Goal: Information Seeking & Learning: Learn about a topic

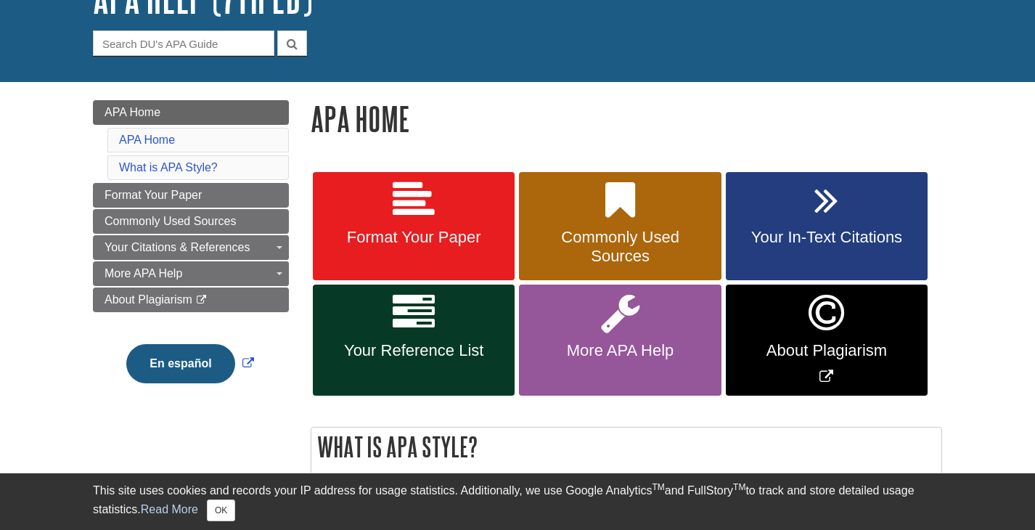
scroll to position [145, 0]
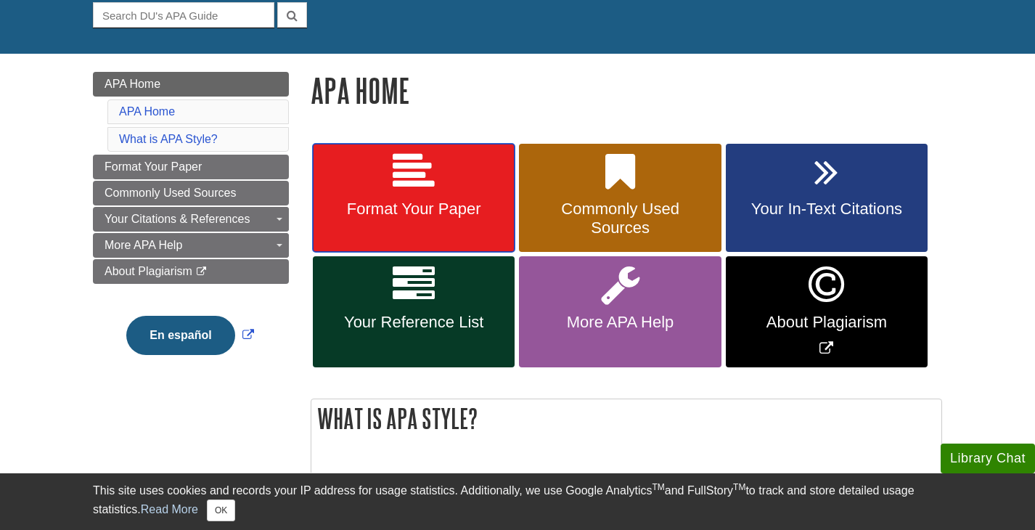
click at [427, 170] on icon at bounding box center [414, 172] width 42 height 42
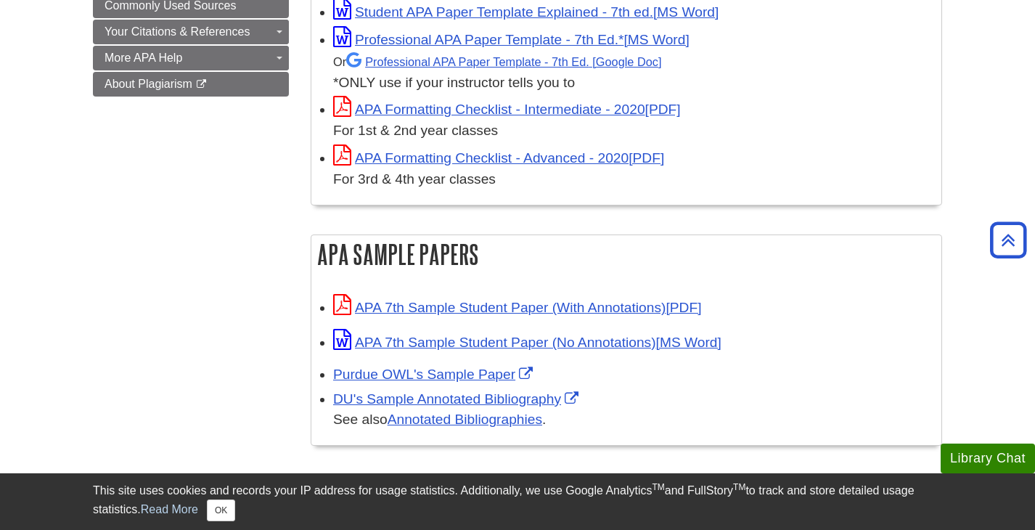
scroll to position [508, 0]
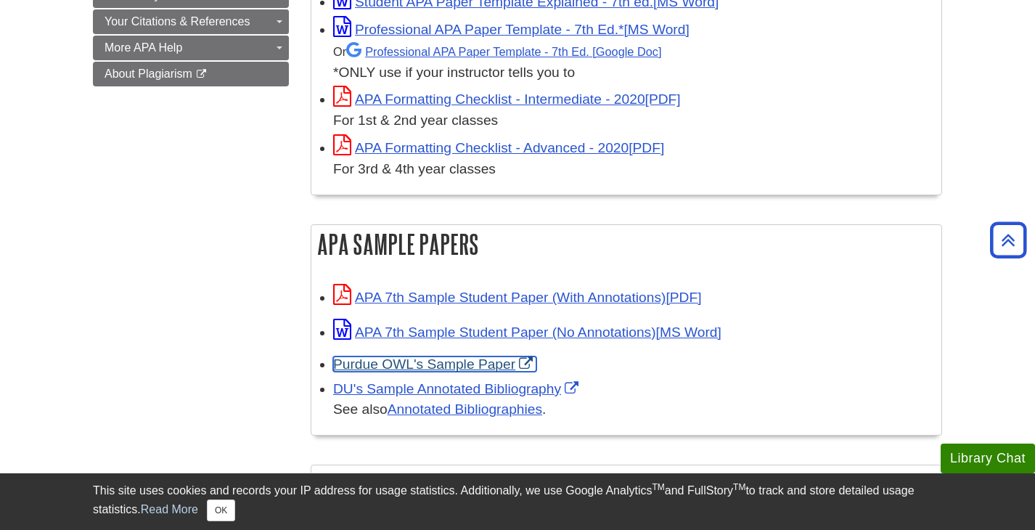
click at [488, 358] on link "Purdue OWL's Sample Paper" at bounding box center [434, 363] width 203 height 15
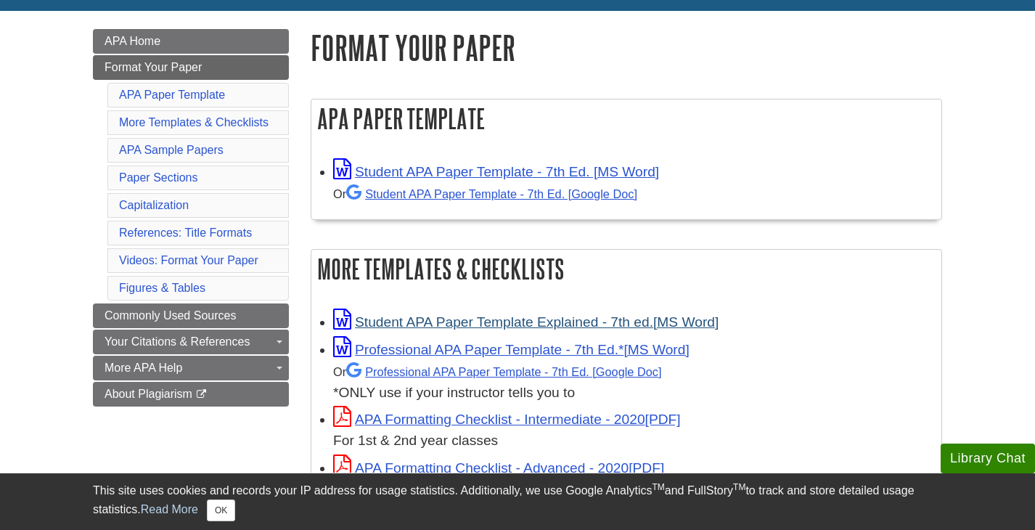
scroll to position [218, 0]
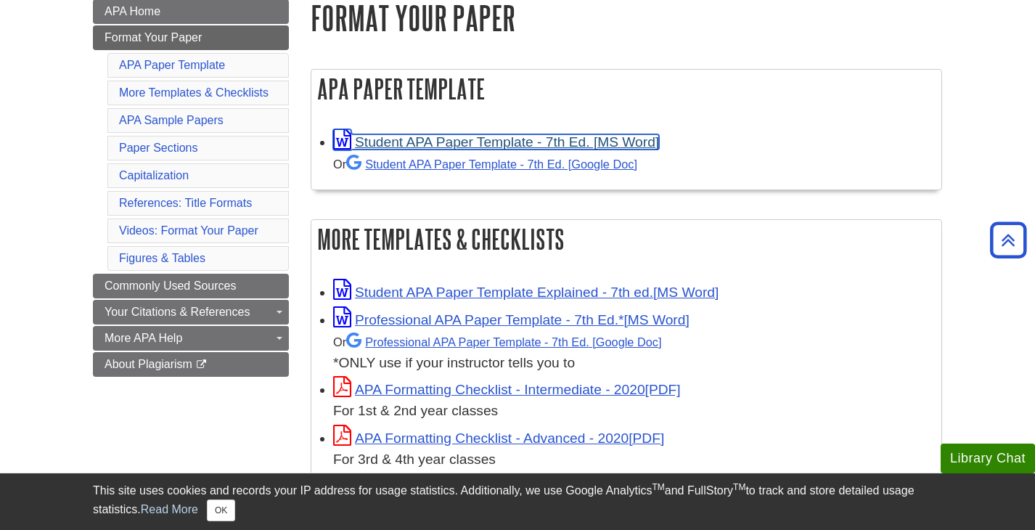
click at [558, 148] on link "Student APA Paper Template - 7th Ed. [MS Word]" at bounding box center [496, 141] width 326 height 15
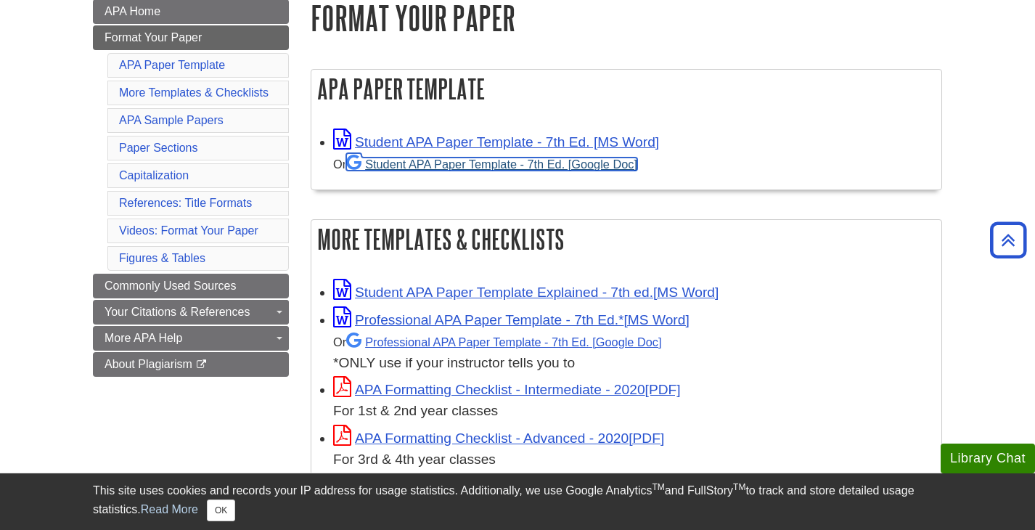
click at [495, 165] on link "Student APA Paper Template - 7th Ed. [Google Doc]" at bounding box center [491, 163] width 291 height 13
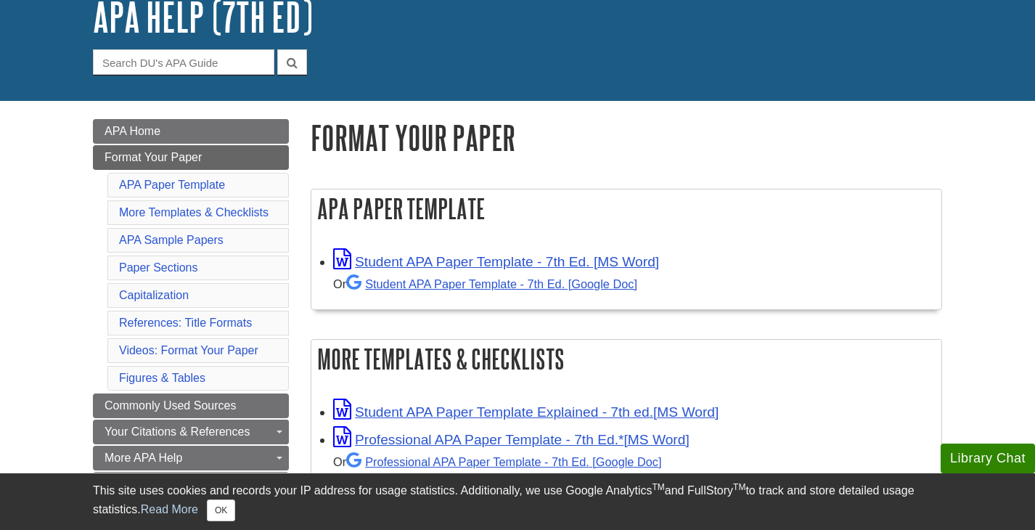
scroll to position [73, 0]
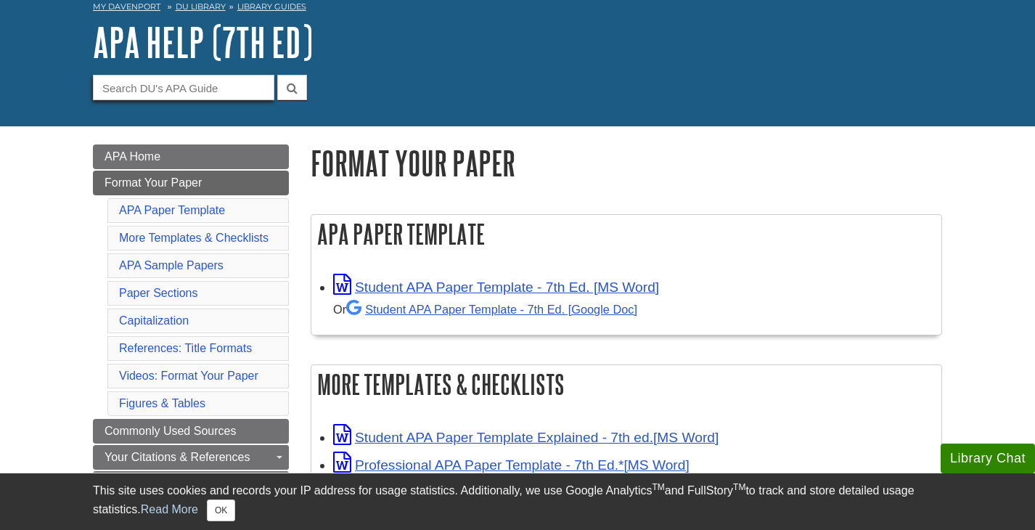
click at [204, 82] on input "Guide Search Terms" at bounding box center [183, 87] width 181 height 25
type input "memo"
click at [293, 82] on icon "submit" at bounding box center [292, 88] width 11 height 12
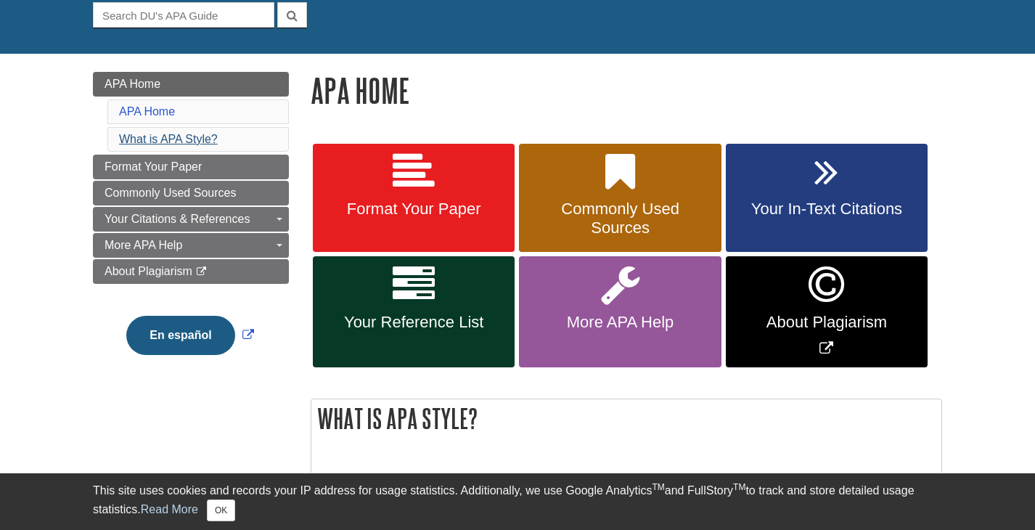
scroll to position [145, 0]
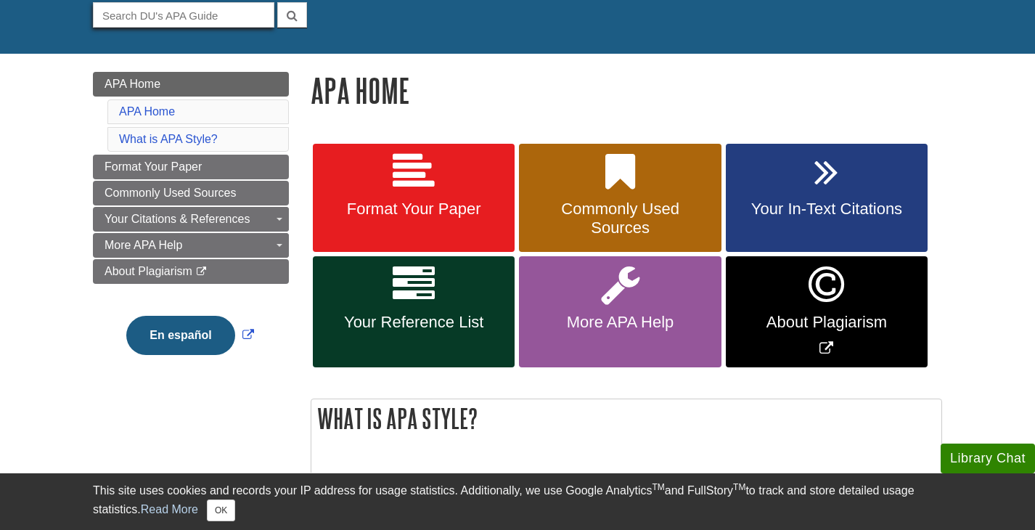
click at [212, 20] on input "Guide Search Terms" at bounding box center [183, 14] width 181 height 25
type input "memo"
click at [277, 2] on button "submit" at bounding box center [292, 14] width 30 height 25
